Goal: Navigation & Orientation: Go to known website

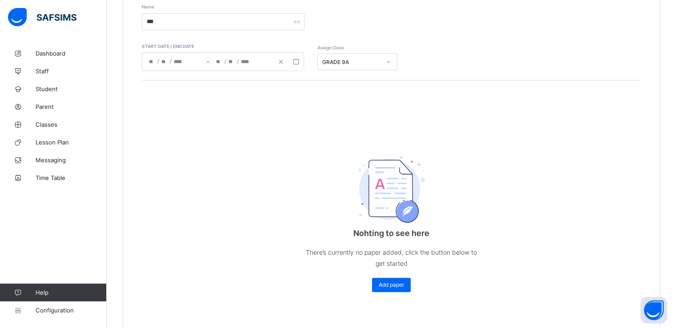
scroll to position [163, 0]
click at [46, 124] on span "Classes" at bounding box center [71, 124] width 71 height 7
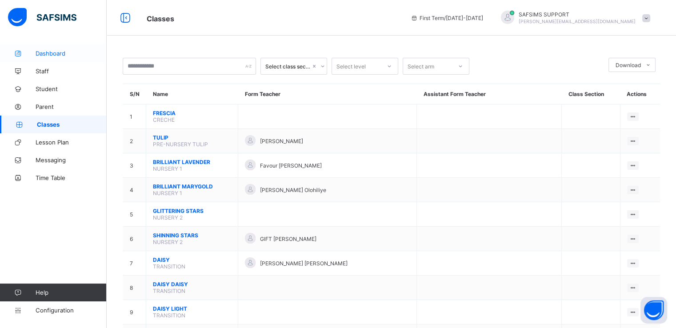
click at [46, 52] on span "Dashboard" at bounding box center [71, 53] width 71 height 7
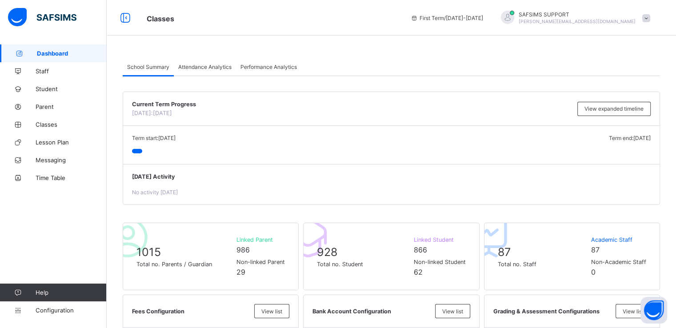
click at [203, 69] on span "Attendance Analytics" at bounding box center [204, 67] width 53 height 7
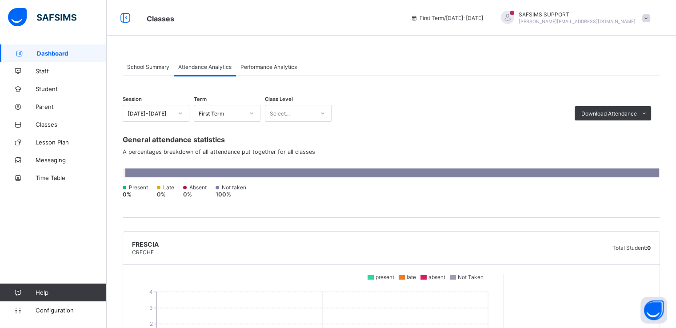
click at [268, 67] on span "Performance Analytics" at bounding box center [268, 67] width 56 height 7
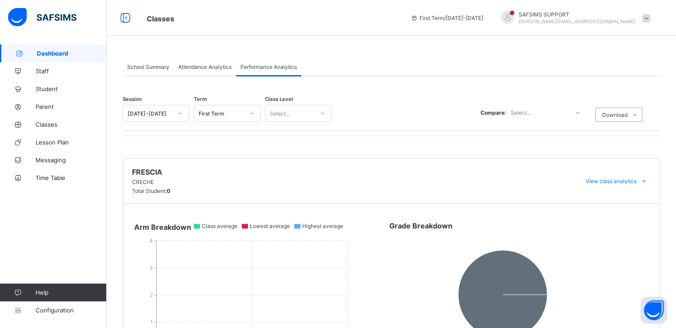
click at [140, 68] on span "School Summary" at bounding box center [148, 67] width 42 height 7
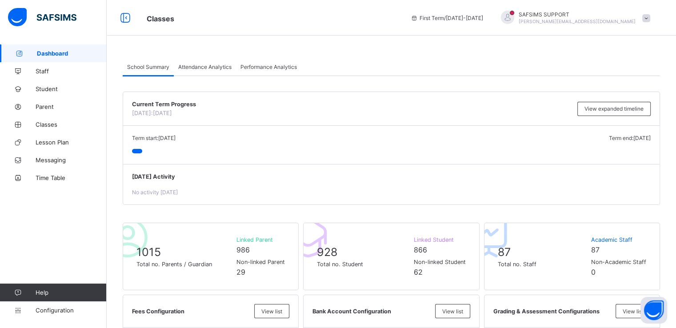
click at [200, 69] on span "Attendance Analytics" at bounding box center [204, 67] width 53 height 7
click at [208, 72] on div "Attendance Analytics" at bounding box center [205, 67] width 62 height 18
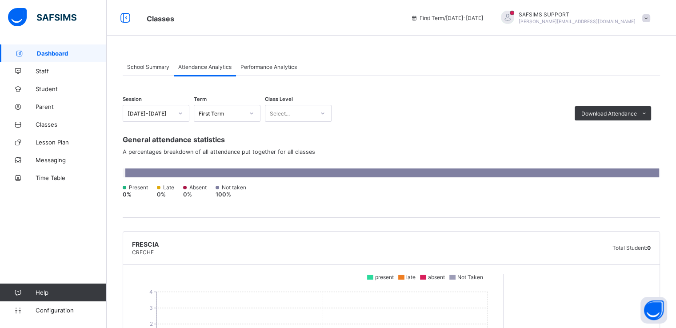
click at [260, 64] on span "Performance Analytics" at bounding box center [268, 67] width 56 height 7
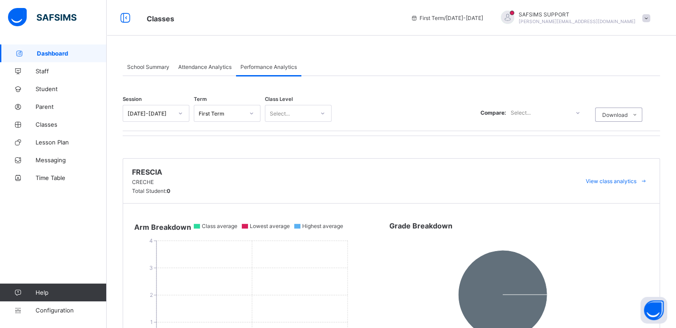
click at [197, 69] on span "Attendance Analytics" at bounding box center [204, 67] width 53 height 7
click at [205, 71] on div "Attendance Analytics" at bounding box center [205, 67] width 62 height 18
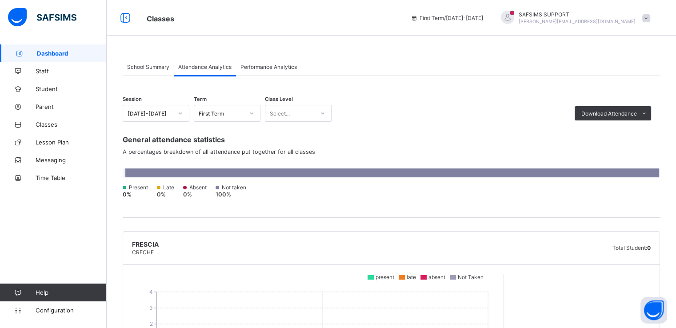
click at [141, 67] on span "School Summary" at bounding box center [148, 67] width 42 height 7
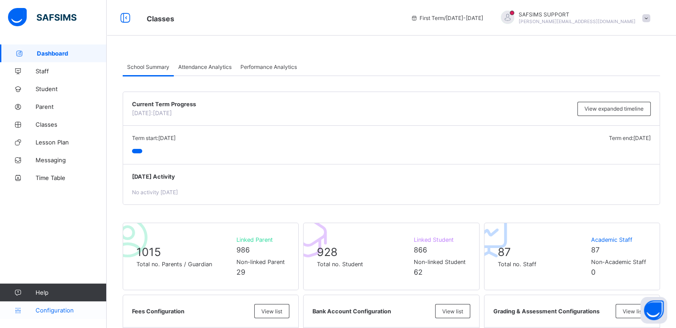
click at [54, 308] on span "Configuration" at bounding box center [71, 310] width 71 height 7
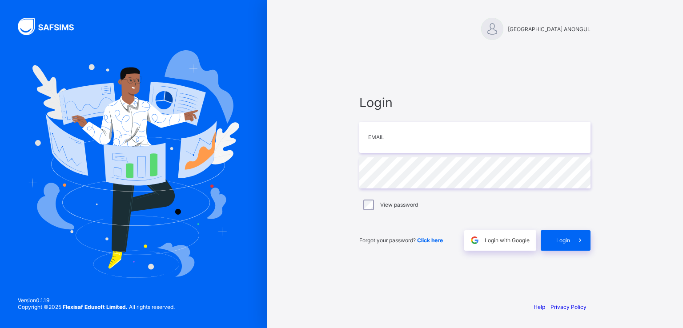
drag, startPoint x: 446, startPoint y: 28, endPoint x: 589, endPoint y: 30, distance: 143.1
click at [589, 30] on span "MBAGEN COMMUNITY SECONDARY SCHOOL ANONGUL" at bounding box center [548, 29] width 83 height 7
copy span "MBAGEN COMMUNITY SECONDARY SCHOOL ANONGUL"
